Goal: Information Seeking & Learning: Learn about a topic

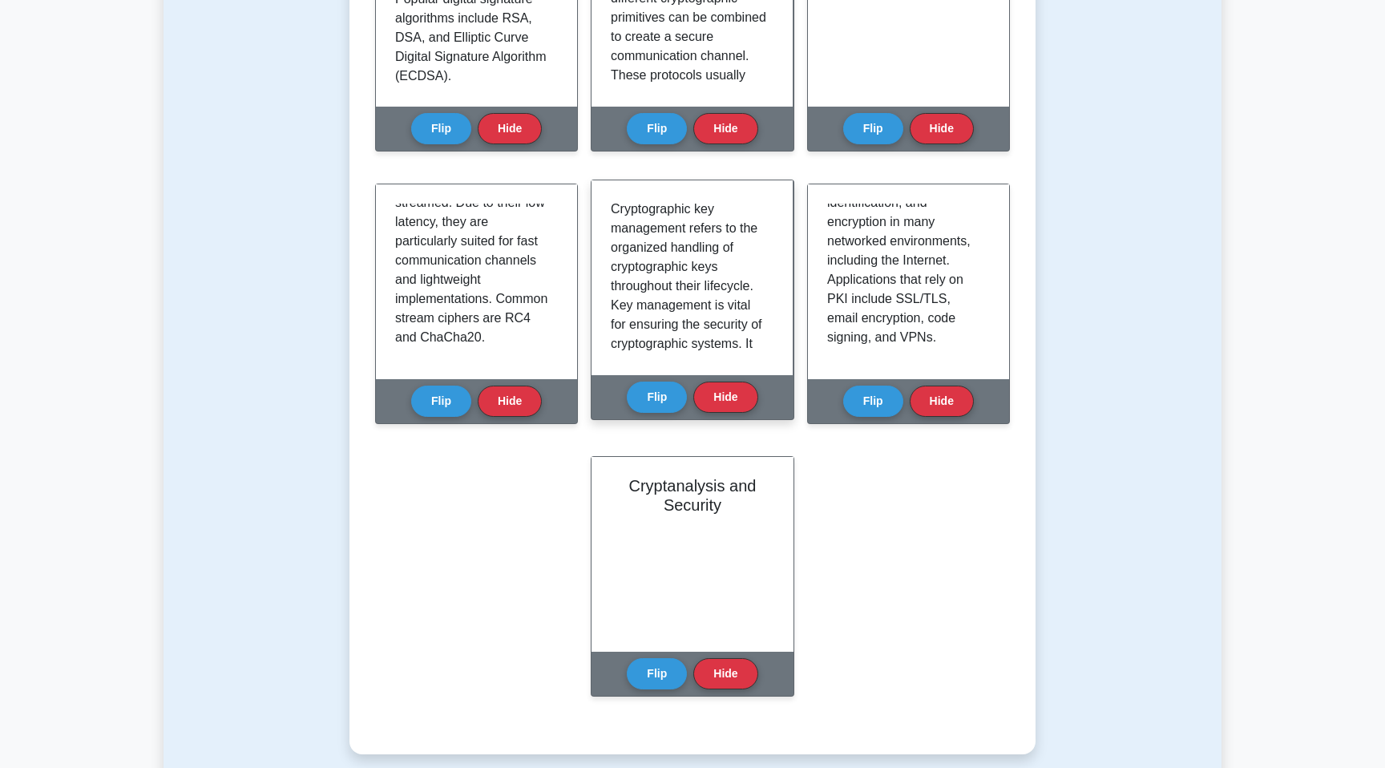
scroll to position [1, 0]
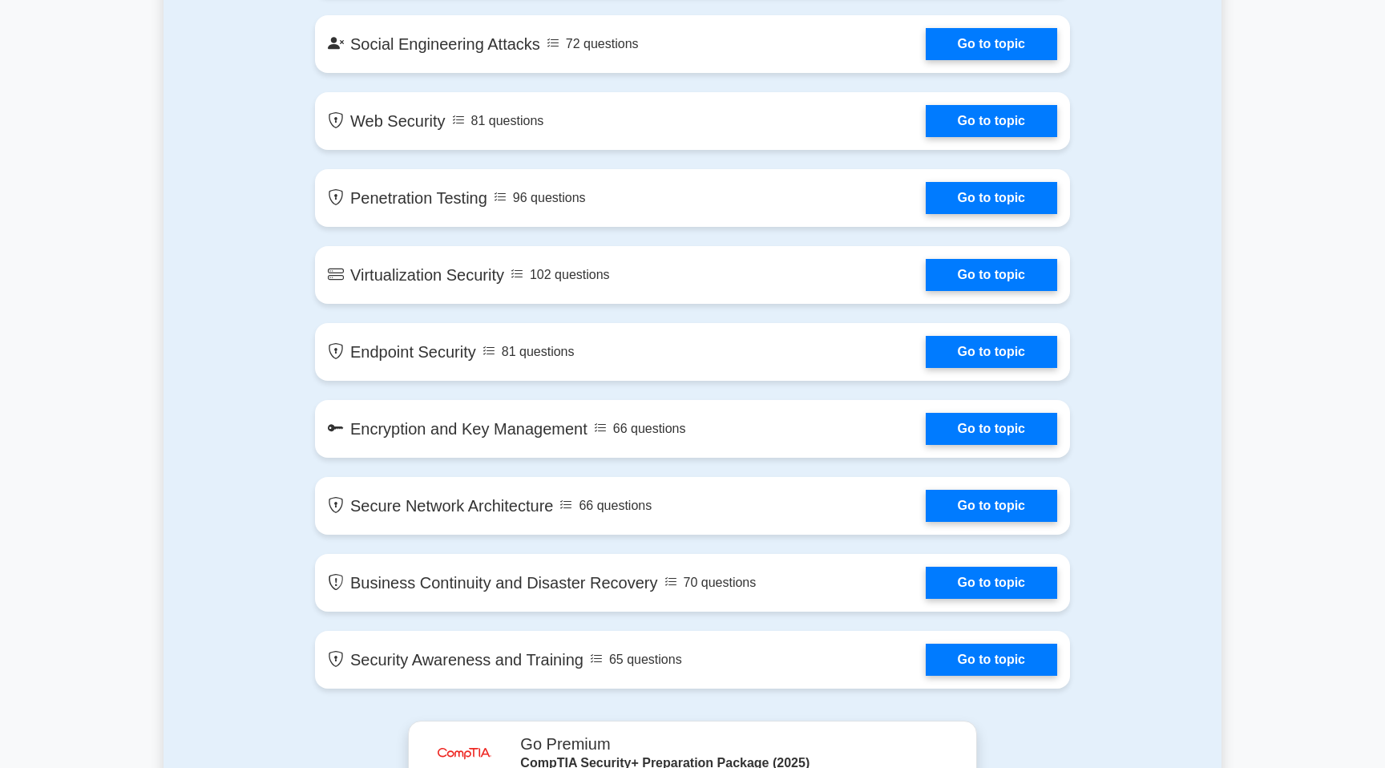
scroll to position [2213, 0]
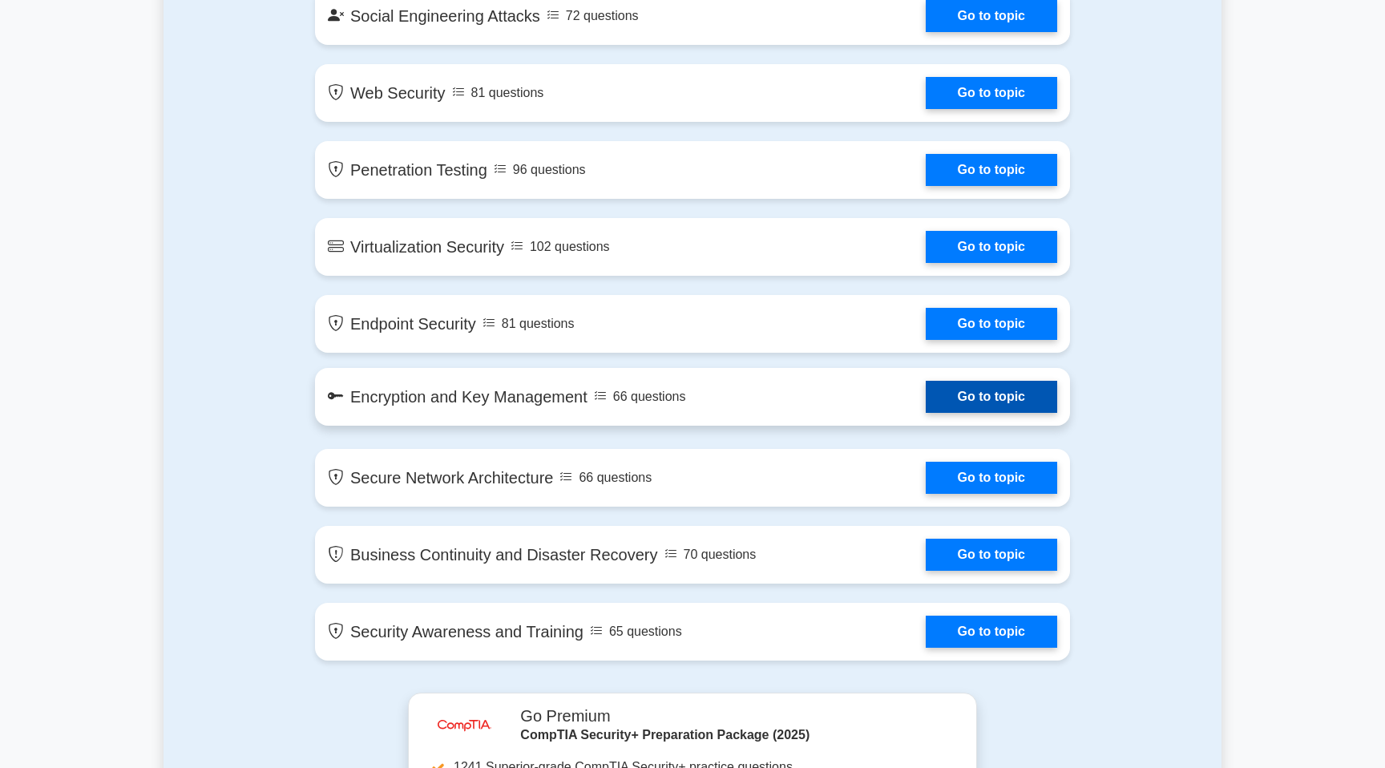
click at [926, 394] on link "Go to topic" at bounding box center [991, 397] width 131 height 32
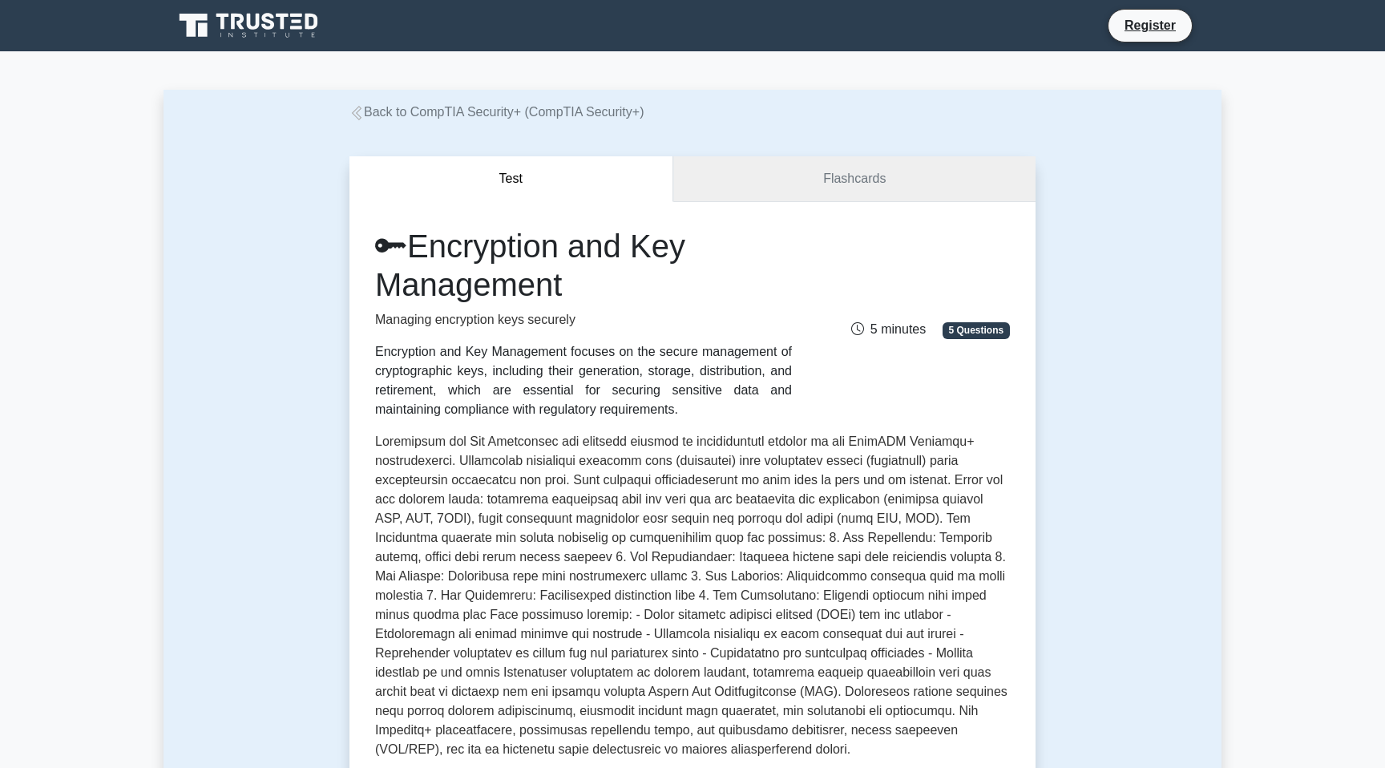
click at [721, 179] on link "Flashcards" at bounding box center [854, 179] width 362 height 46
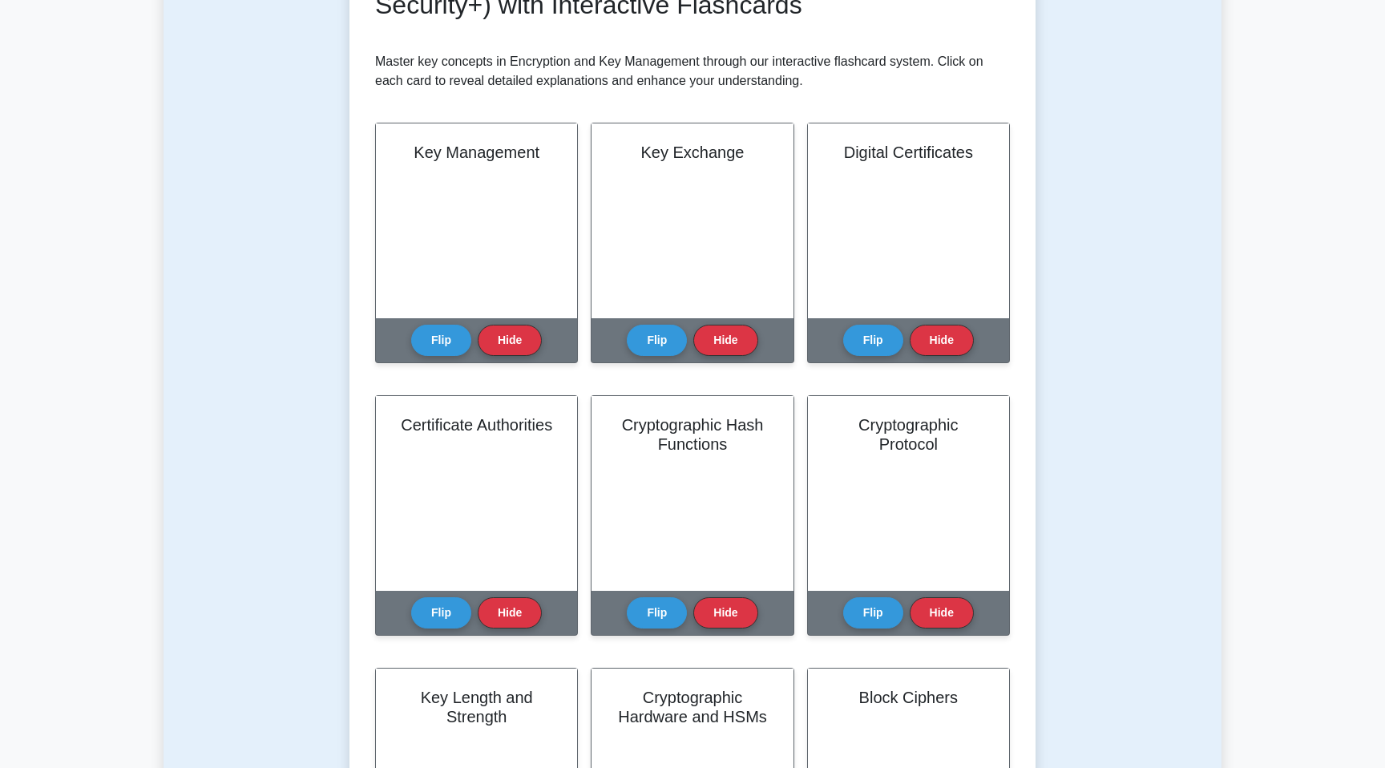
scroll to position [341, 0]
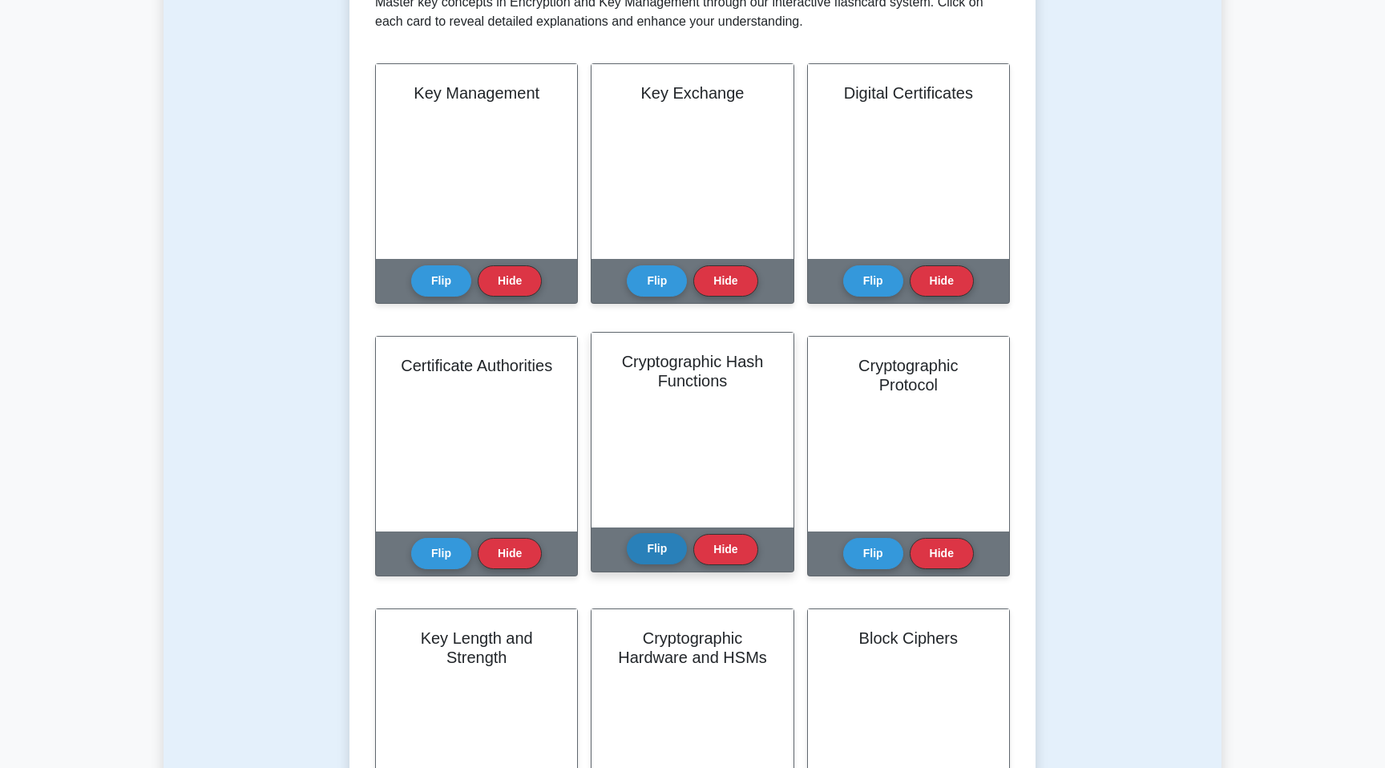
click at [663, 548] on button "Flip" at bounding box center [657, 548] width 60 height 31
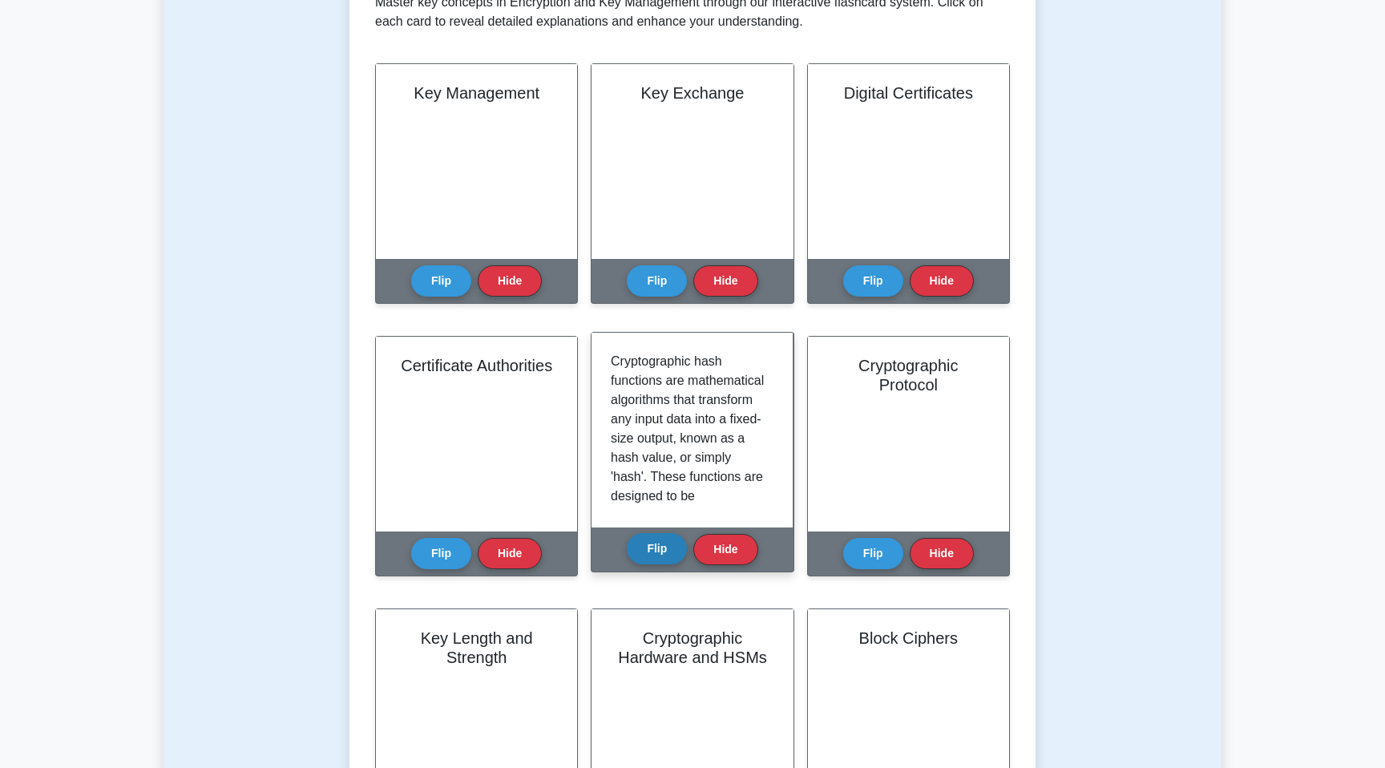
click at [663, 548] on button "Flip" at bounding box center [657, 548] width 60 height 31
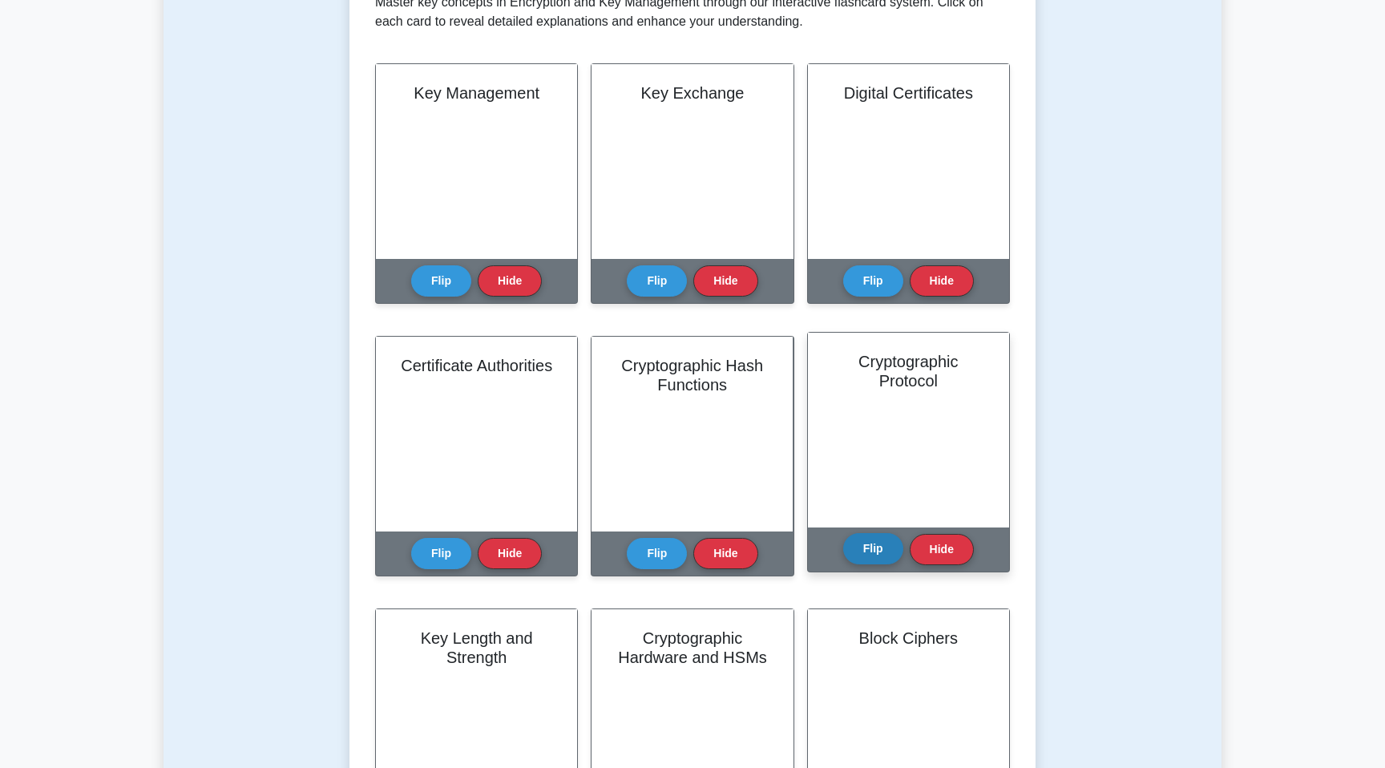
click at [874, 540] on button "Flip" at bounding box center [873, 548] width 60 height 31
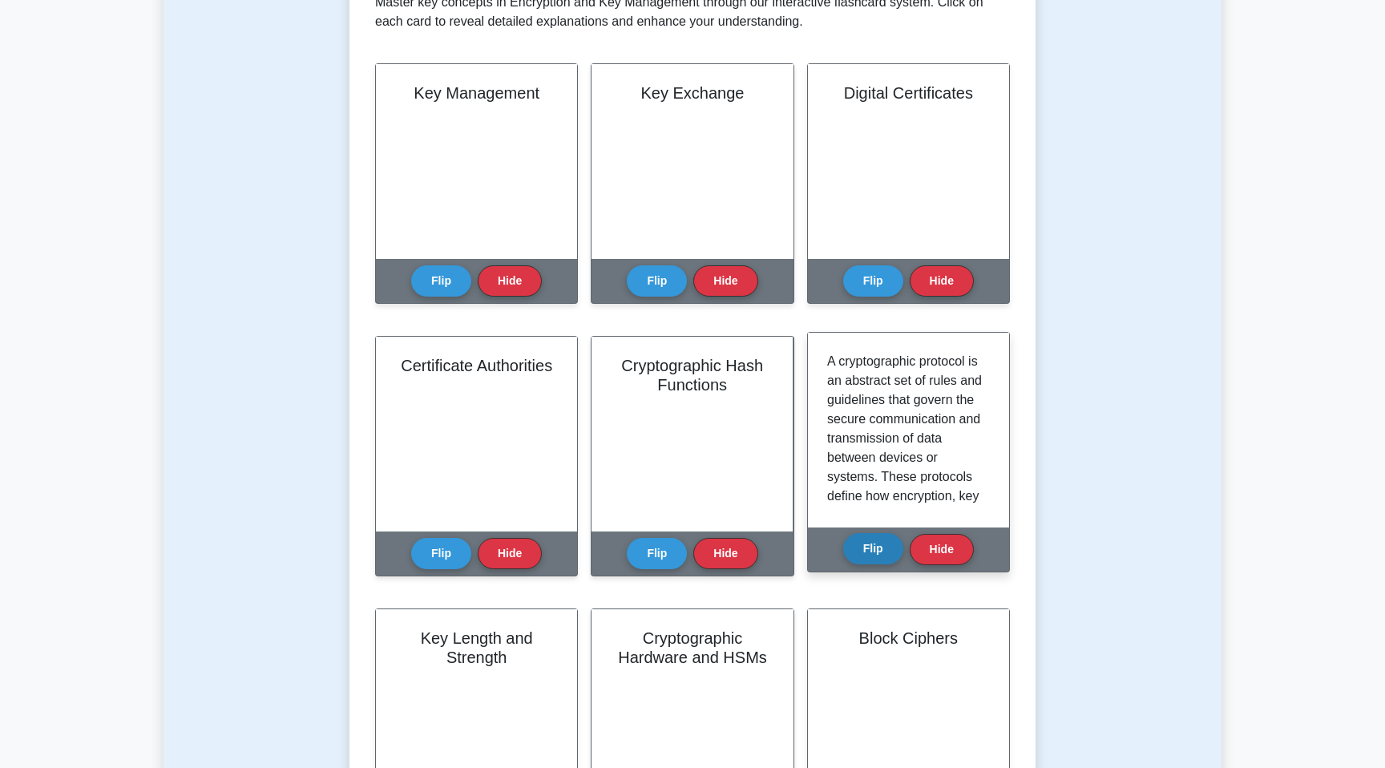
click at [874, 541] on button "Flip" at bounding box center [873, 548] width 60 height 31
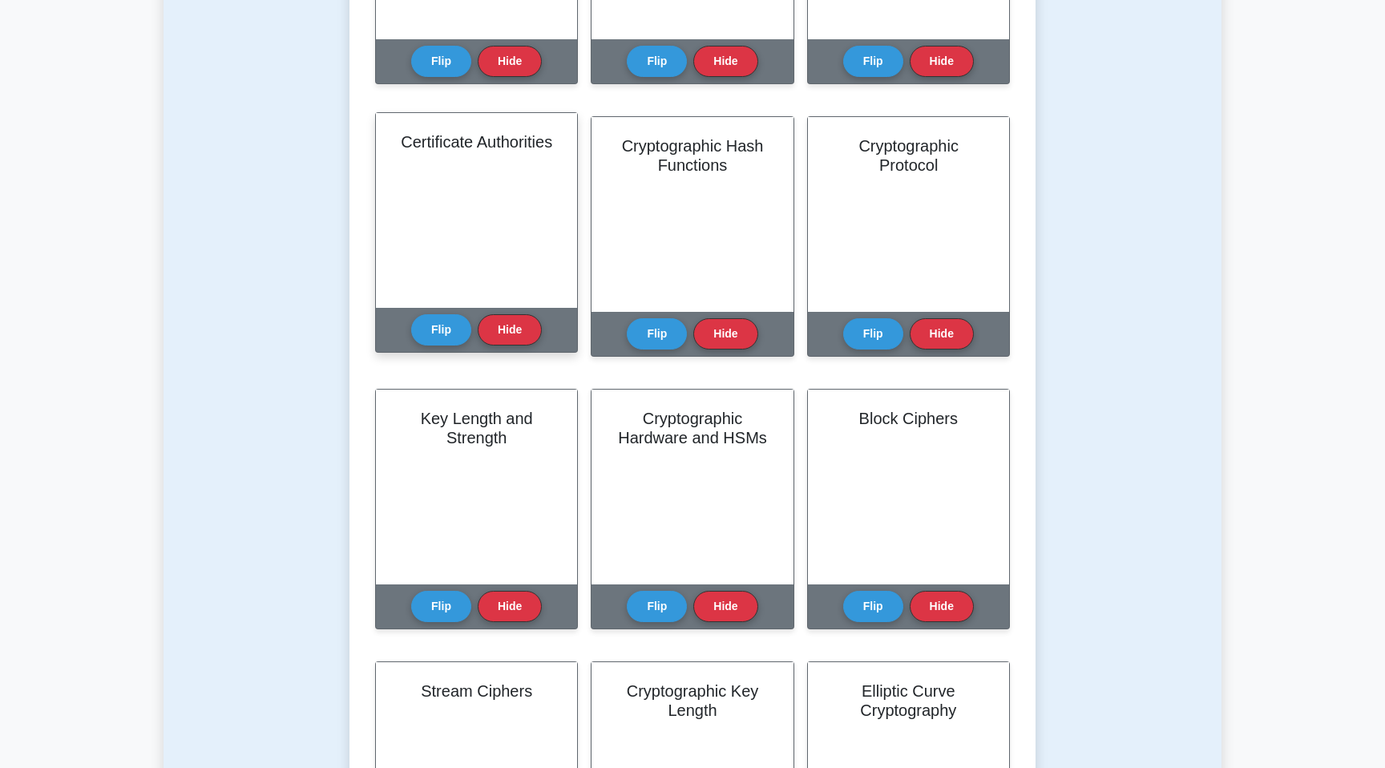
scroll to position [0, 0]
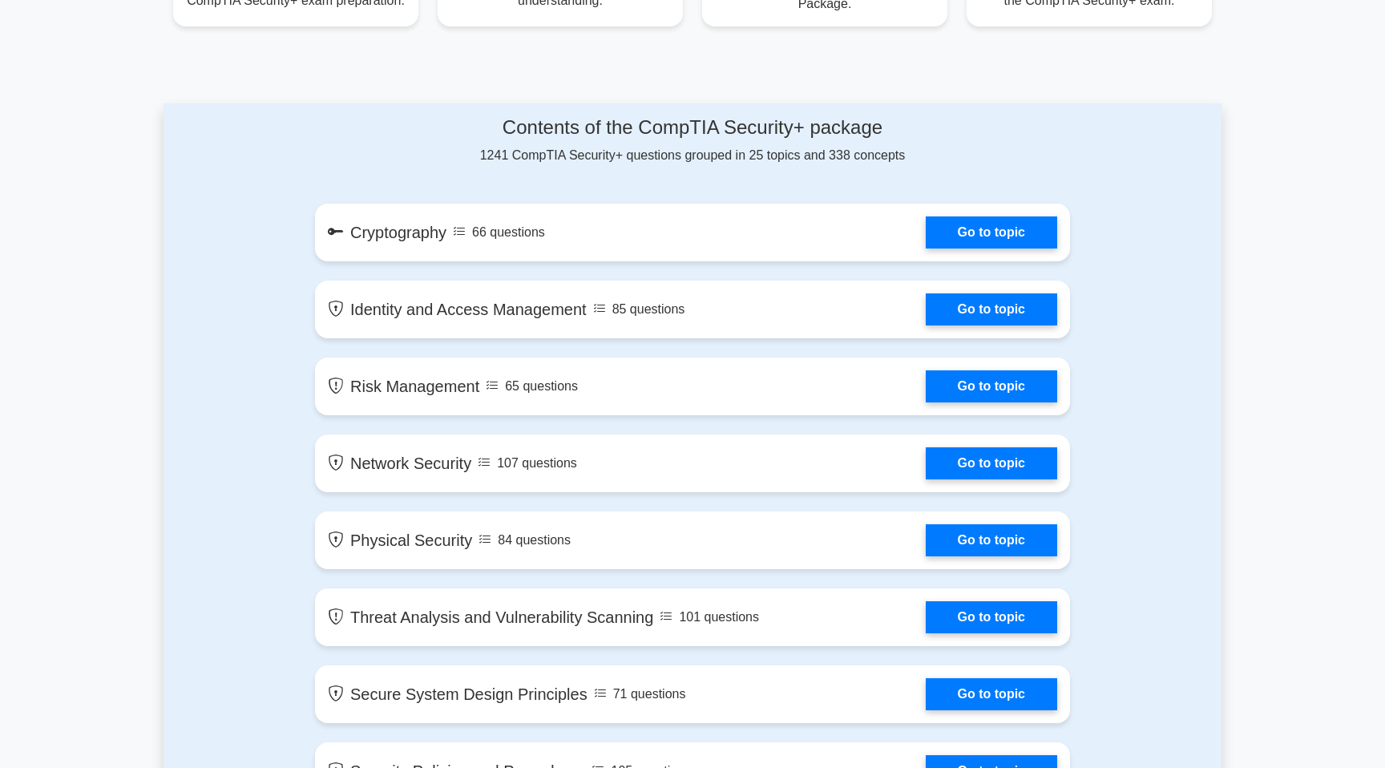
scroll to position [773, 0]
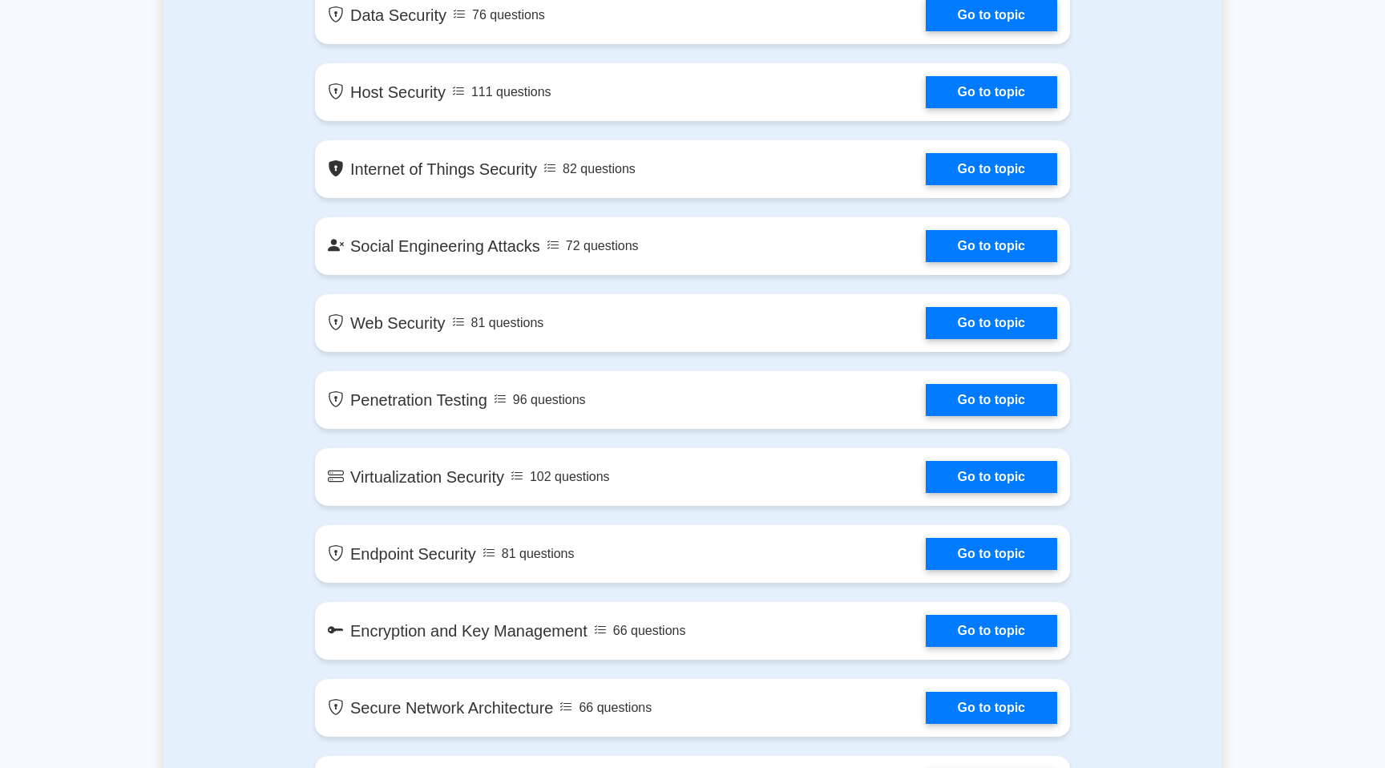
scroll to position [1980, 0]
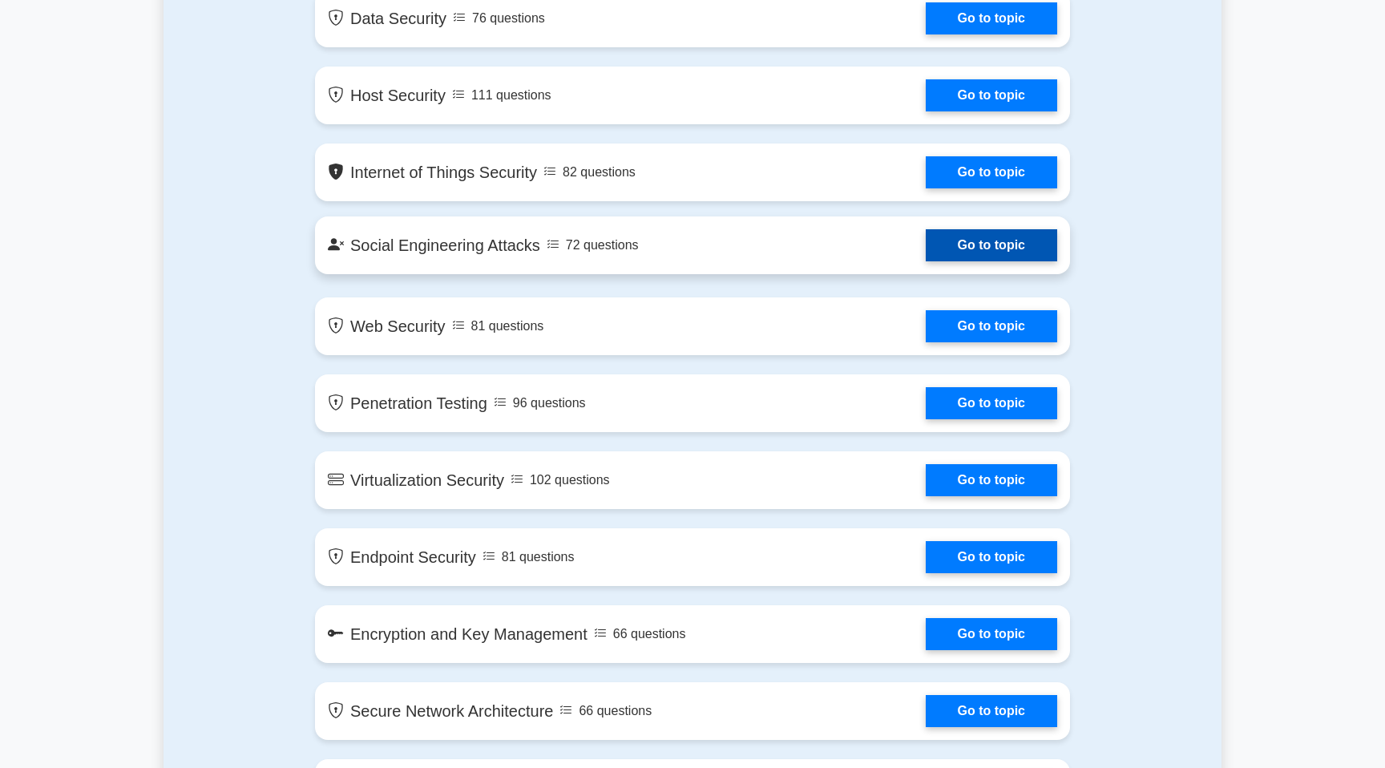
click at [926, 252] on link "Go to topic" at bounding box center [991, 245] width 131 height 32
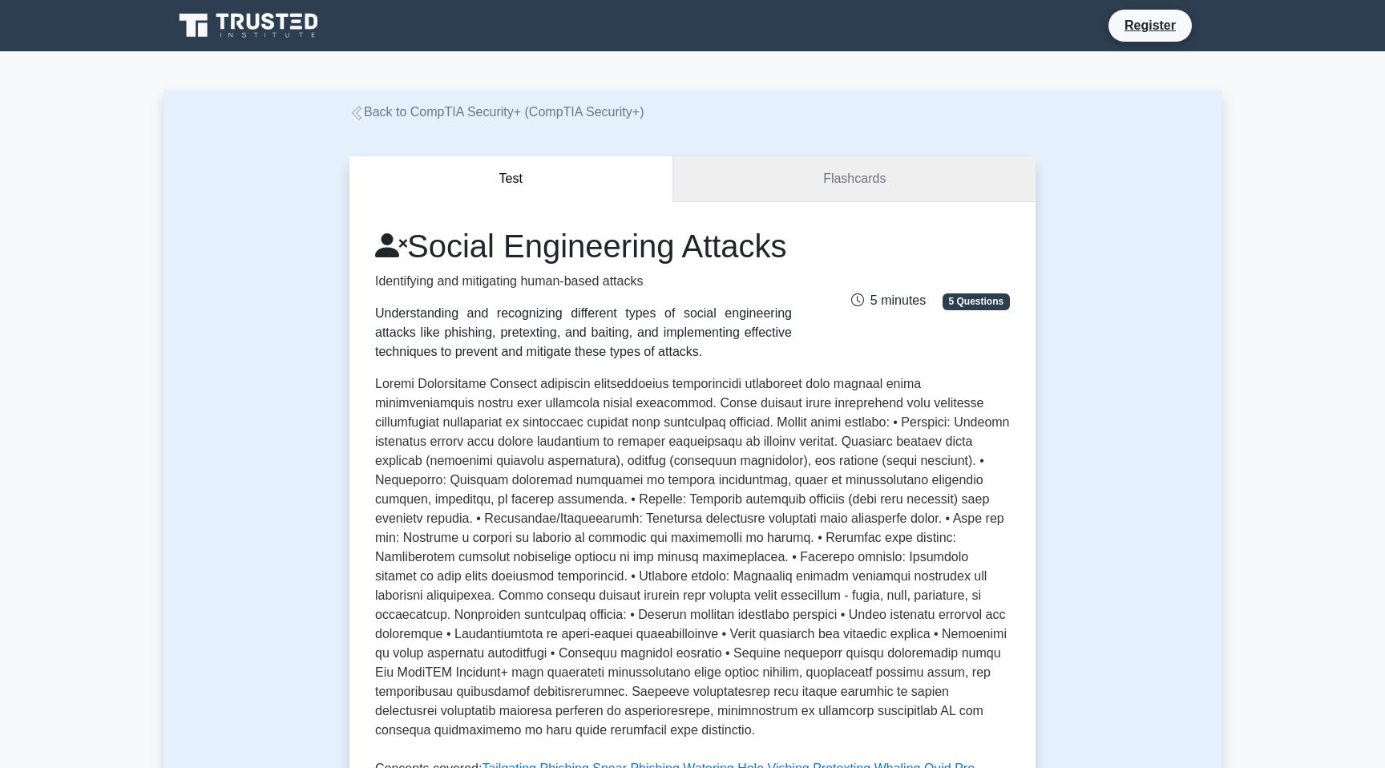
click at [818, 172] on link "Flashcards" at bounding box center [854, 179] width 362 height 46
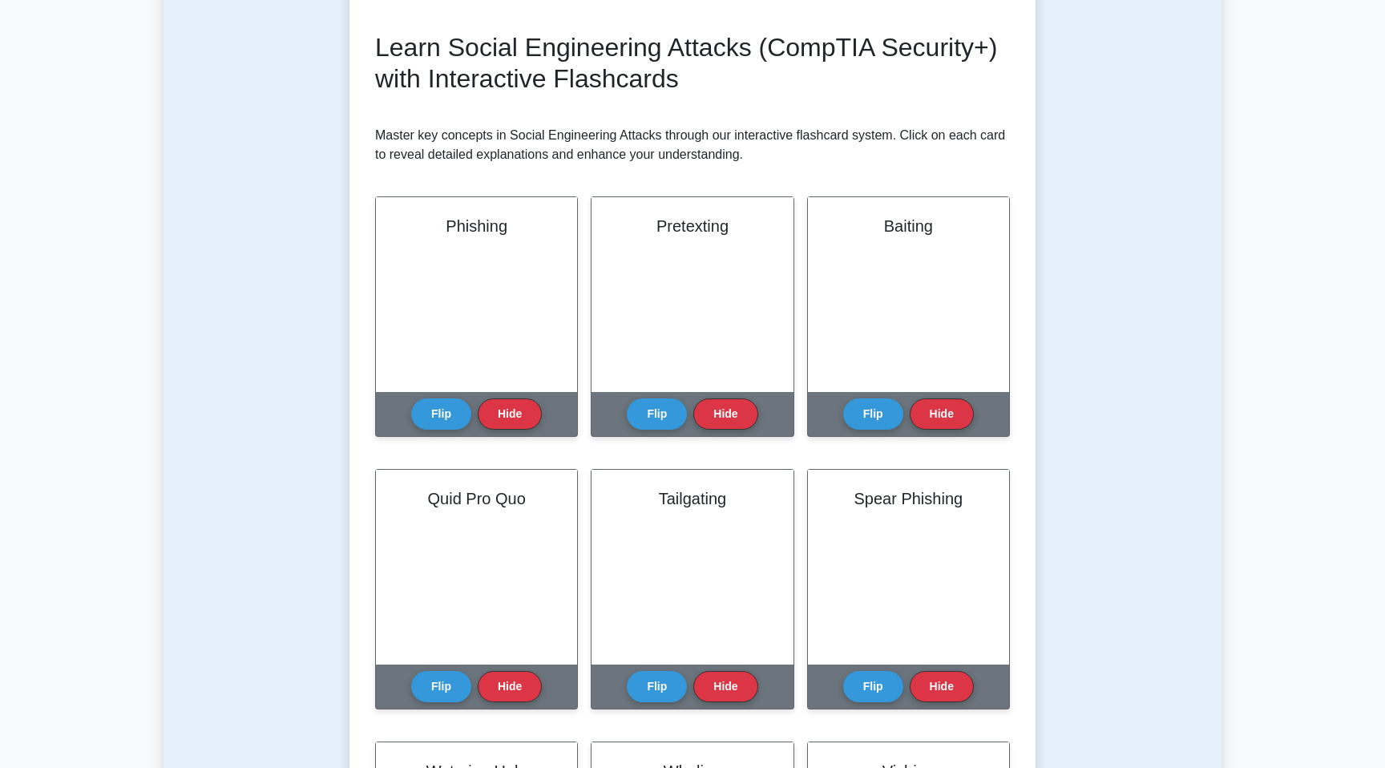
scroll to position [207, 0]
click at [438, 412] on button "Flip" at bounding box center [441, 409] width 60 height 31
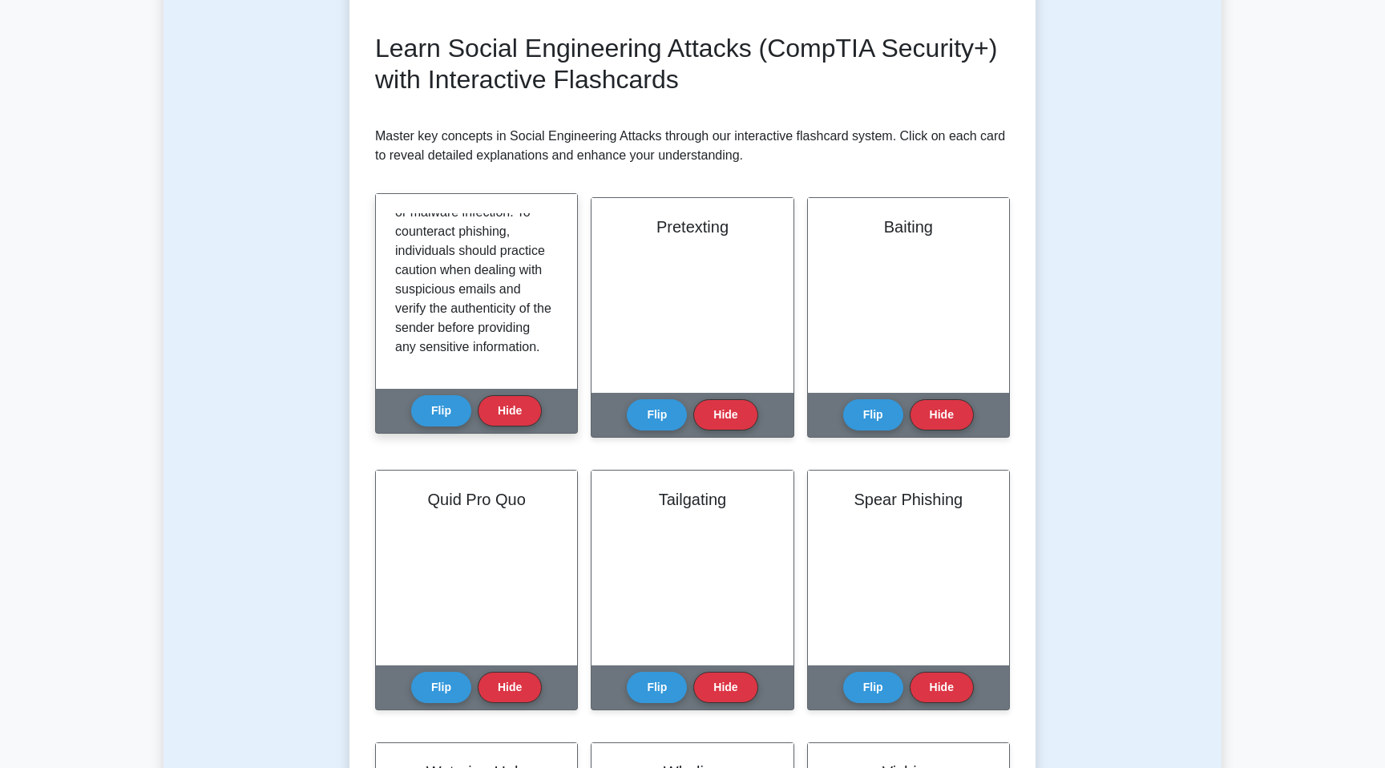
scroll to position [491, 0]
click at [441, 405] on button "Flip" at bounding box center [441, 409] width 60 height 31
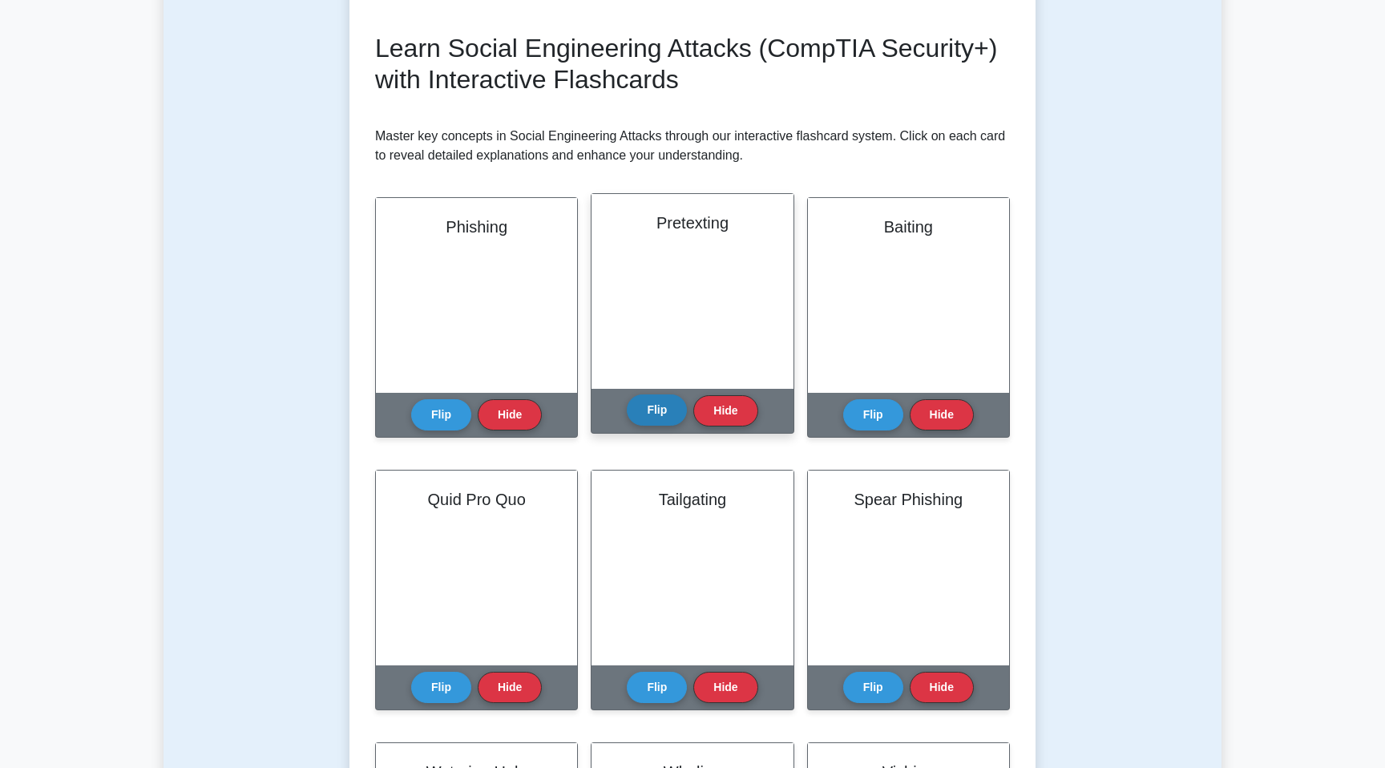
click at [668, 408] on button "Flip" at bounding box center [657, 409] width 60 height 31
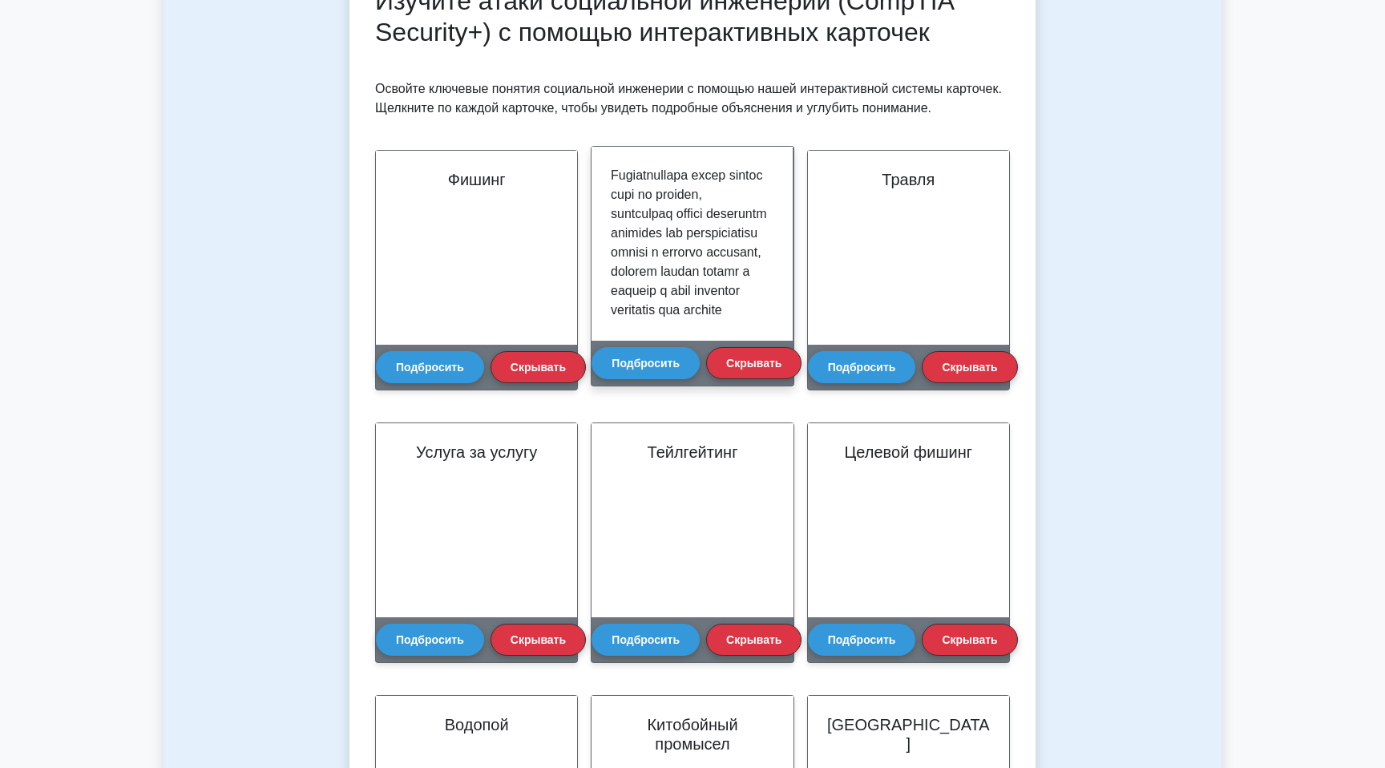
scroll to position [172, 0]
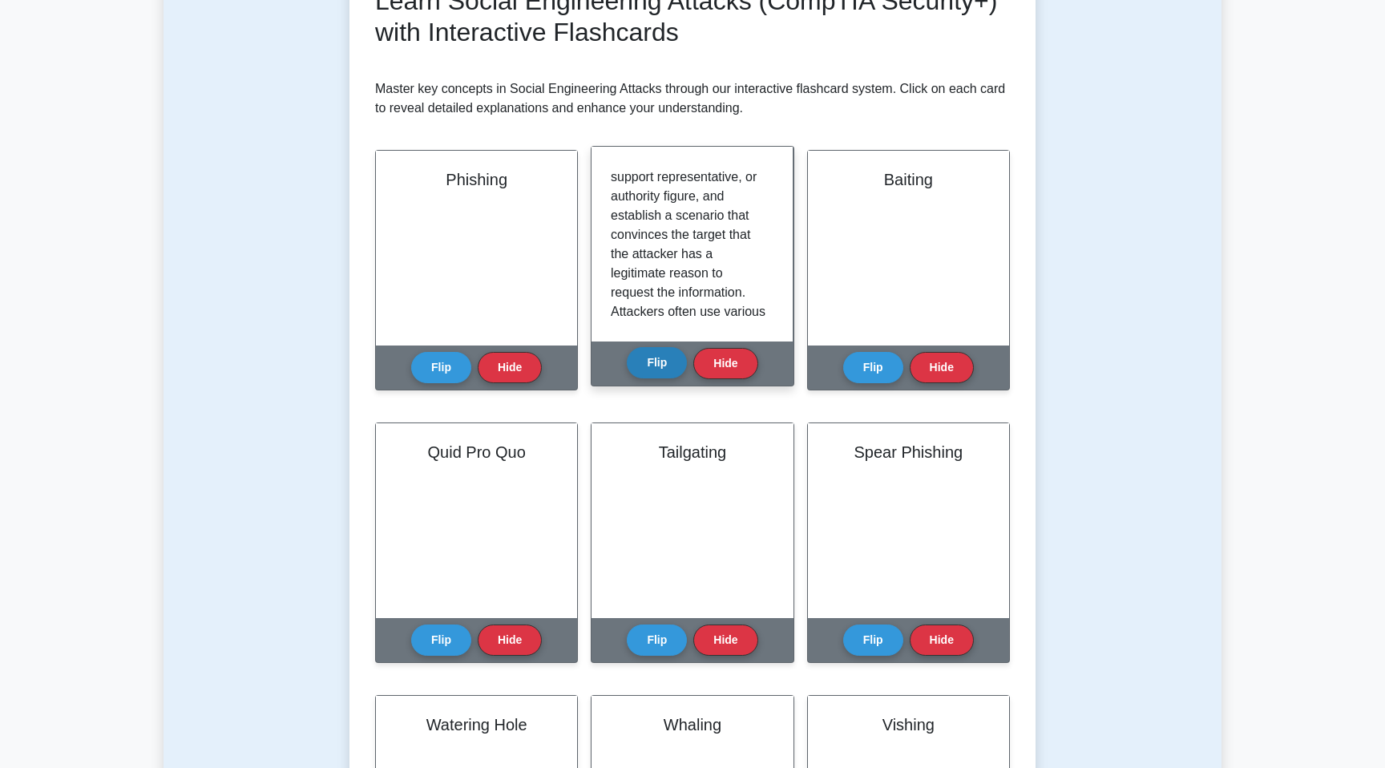
click at [648, 366] on button "Flip" at bounding box center [657, 362] width 60 height 31
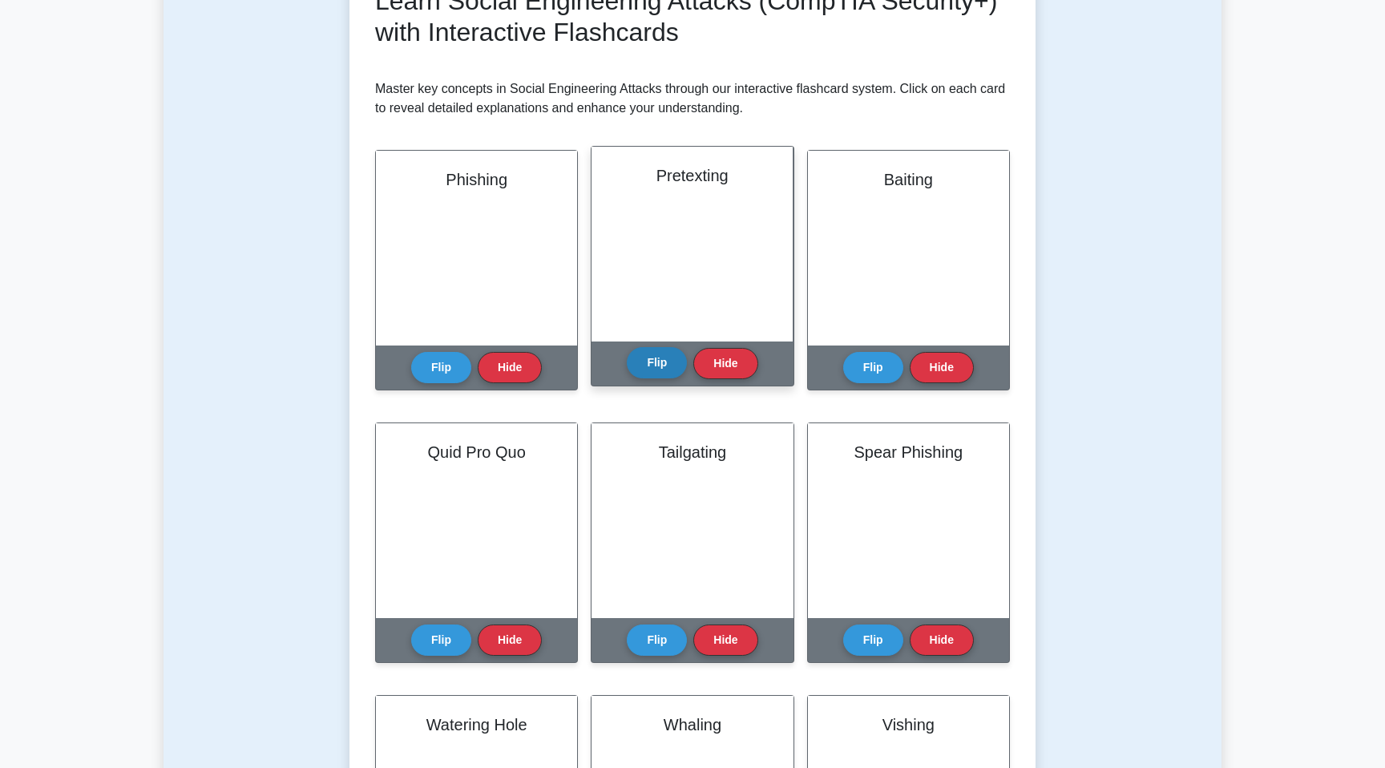
click at [652, 372] on button "Flip" at bounding box center [657, 362] width 60 height 31
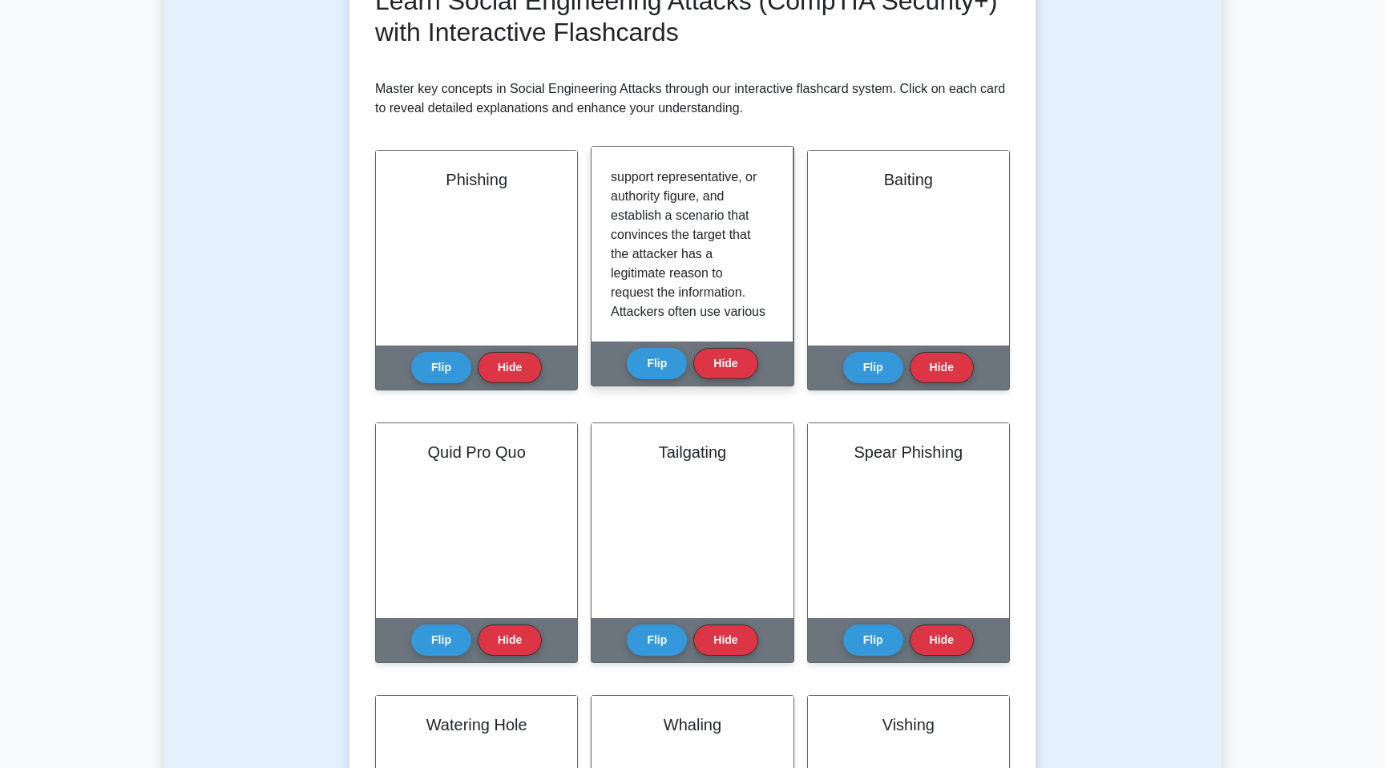
scroll to position [0, 0]
click at [671, 364] on button "Flip" at bounding box center [657, 362] width 60 height 31
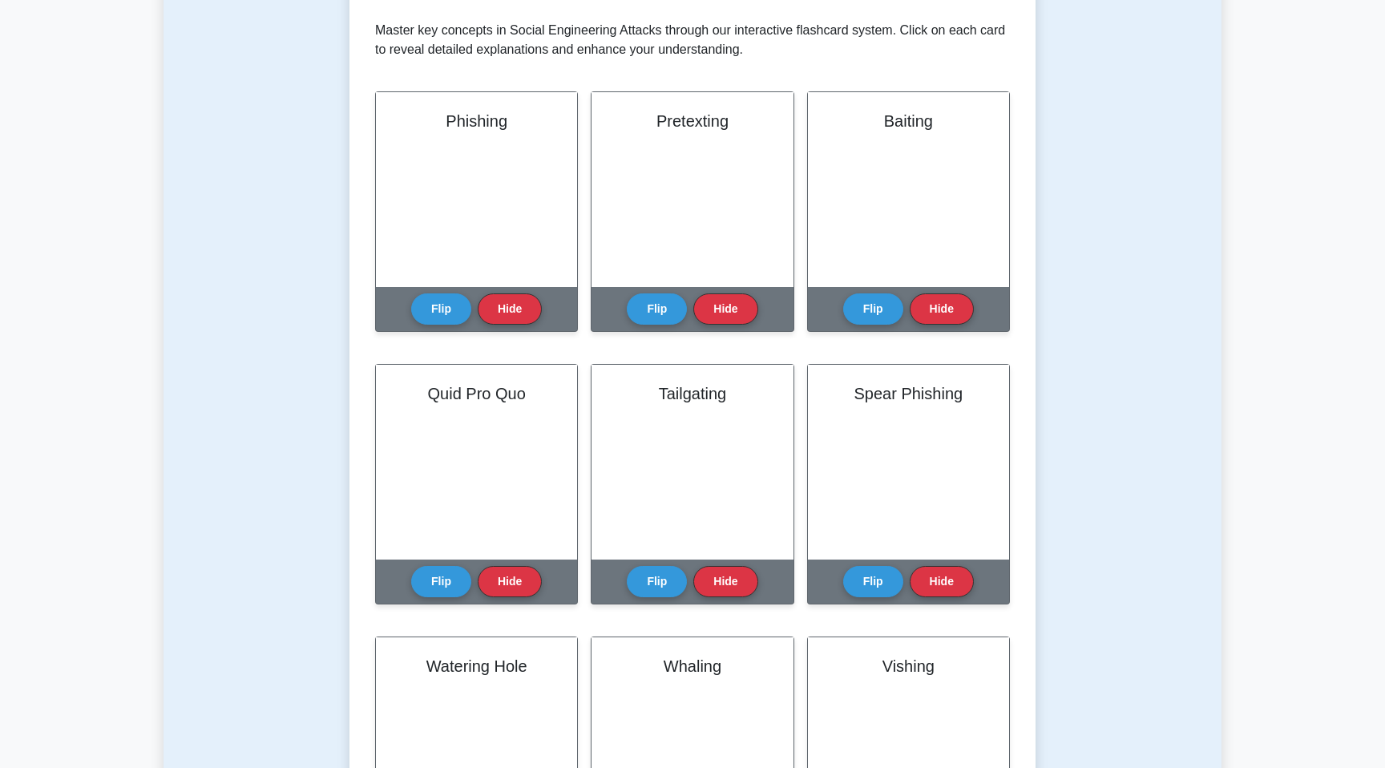
scroll to position [311, 0]
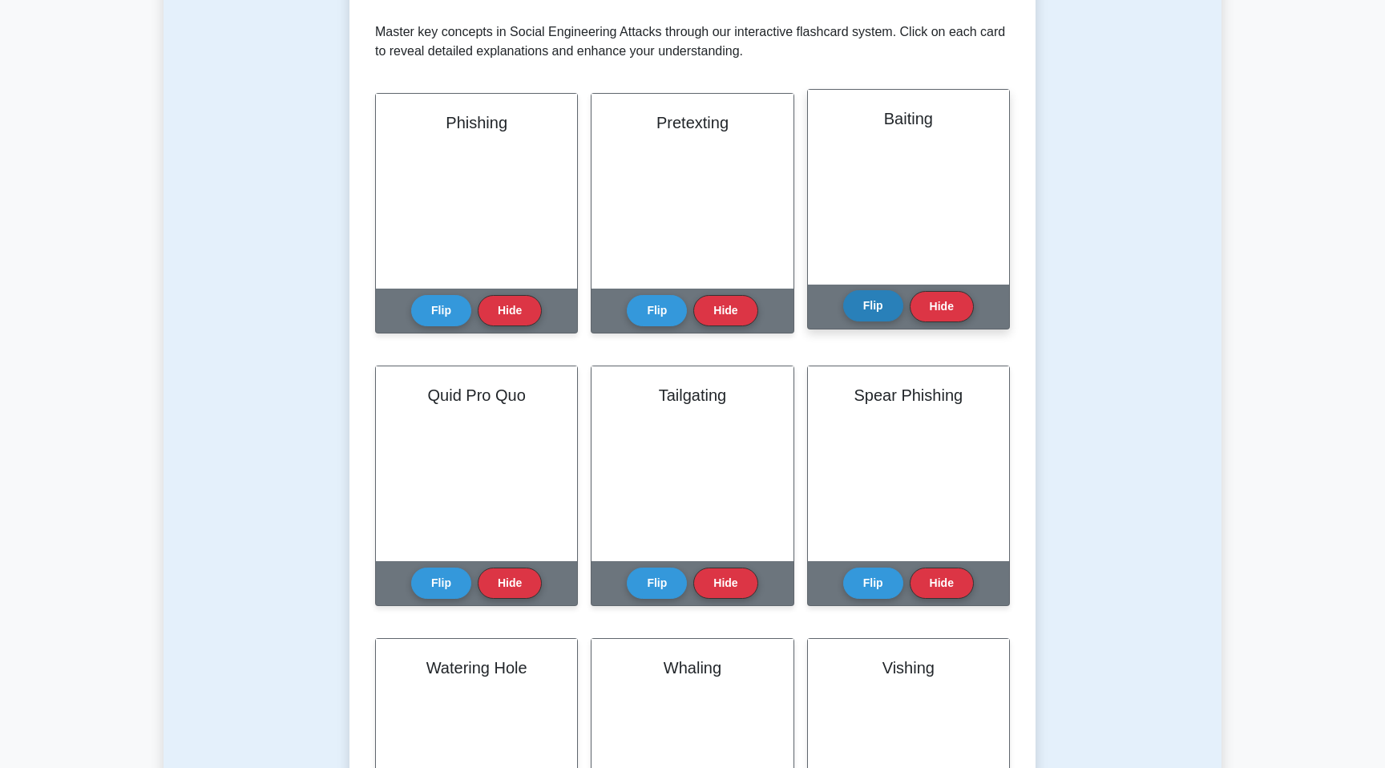
click at [874, 317] on button "Flip" at bounding box center [873, 305] width 60 height 31
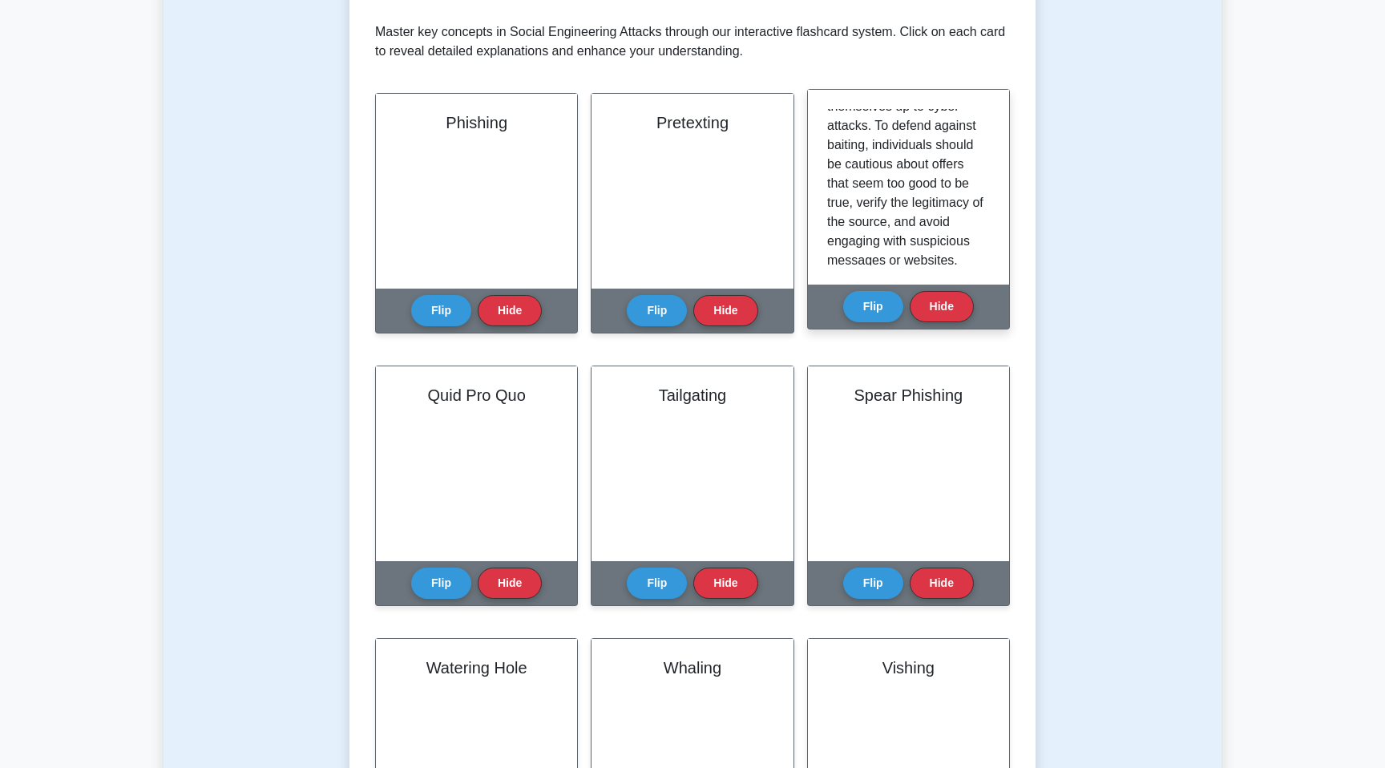
scroll to position [376, 0]
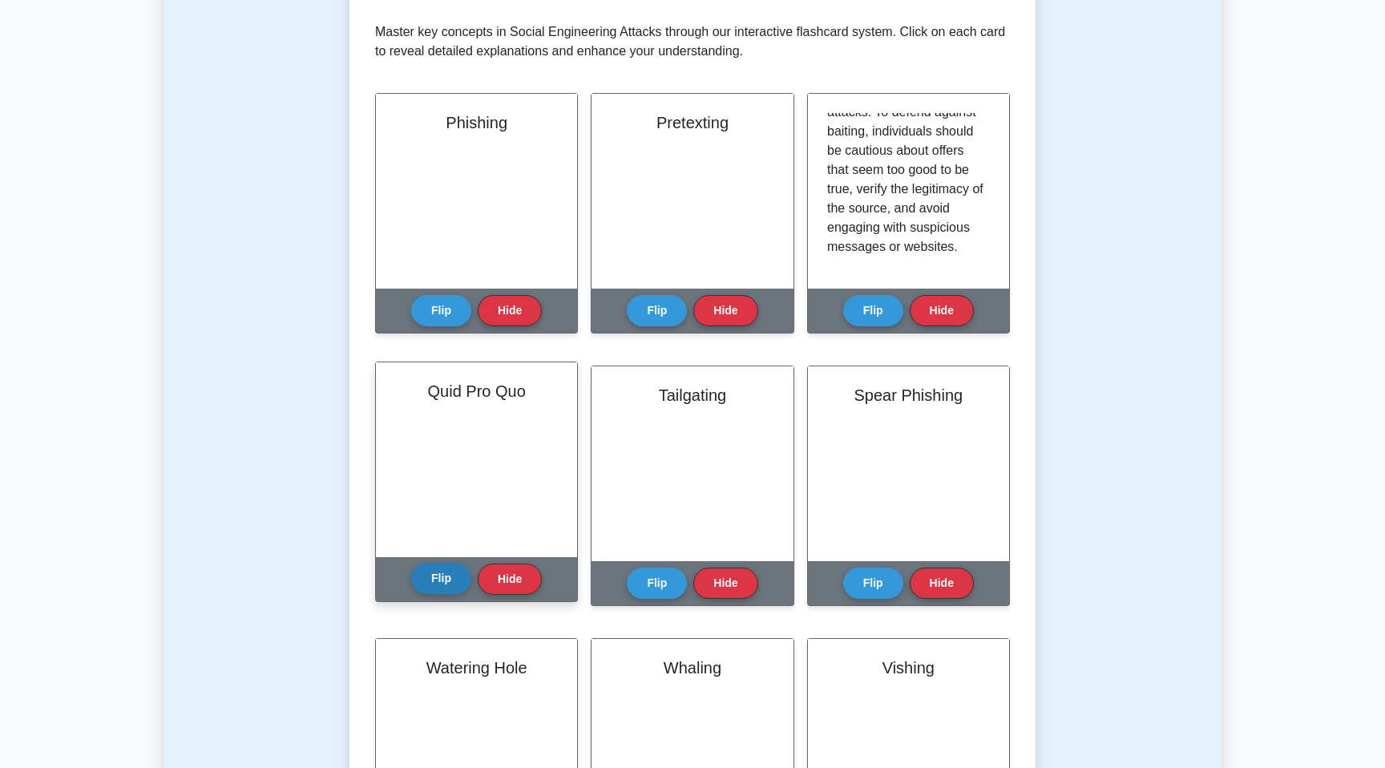
click at [447, 565] on button "Flip" at bounding box center [441, 578] width 60 height 31
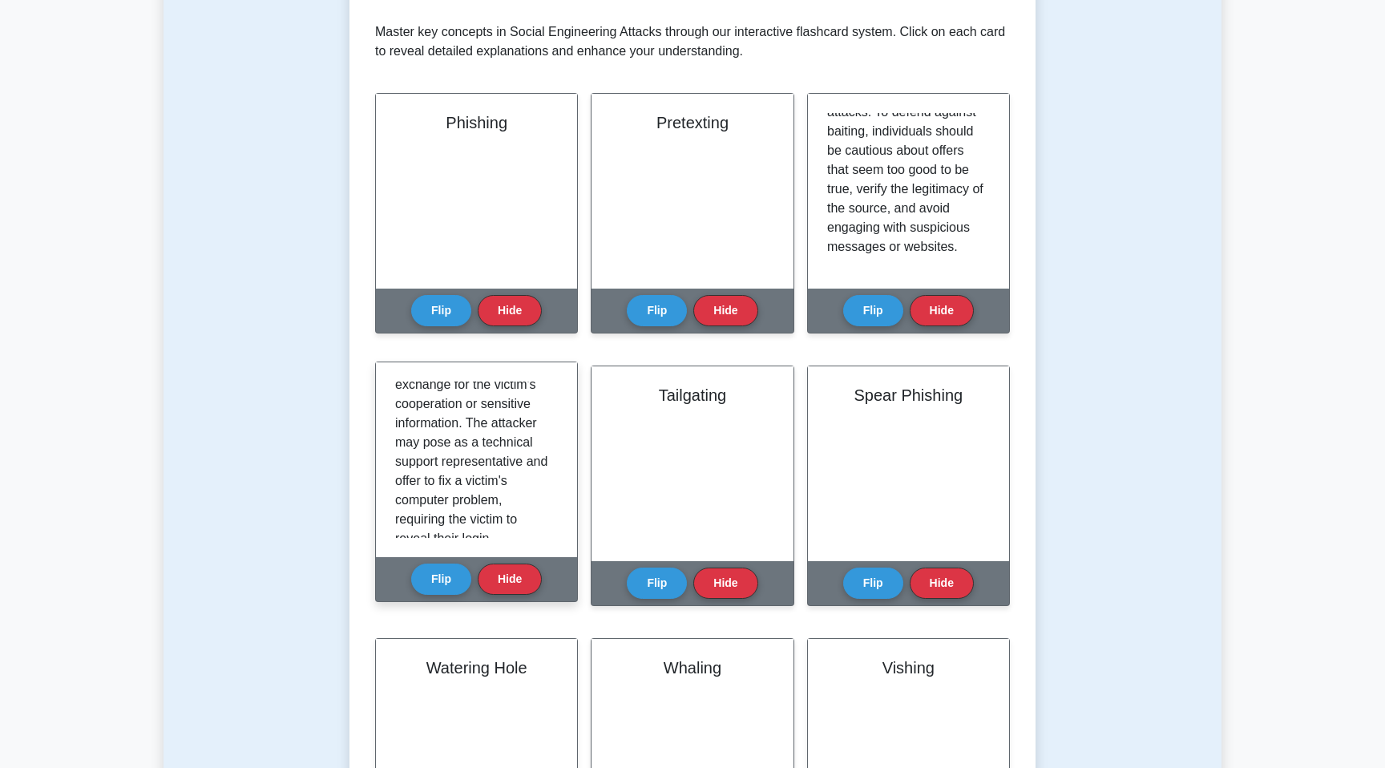
scroll to position [0, 0]
click at [449, 587] on button "Flip" at bounding box center [441, 578] width 60 height 31
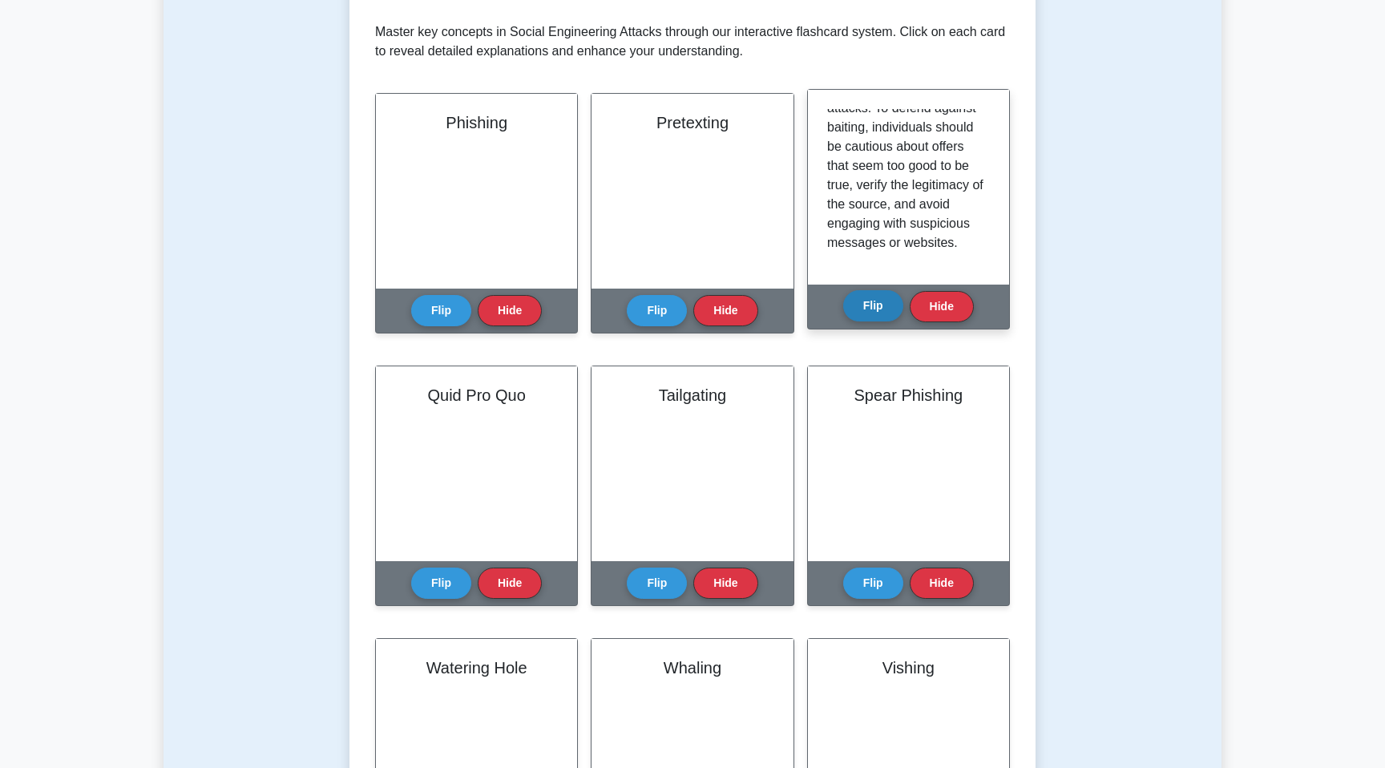
click at [868, 297] on button "Flip" at bounding box center [873, 305] width 60 height 31
